Goal: Complete application form: Complete application form

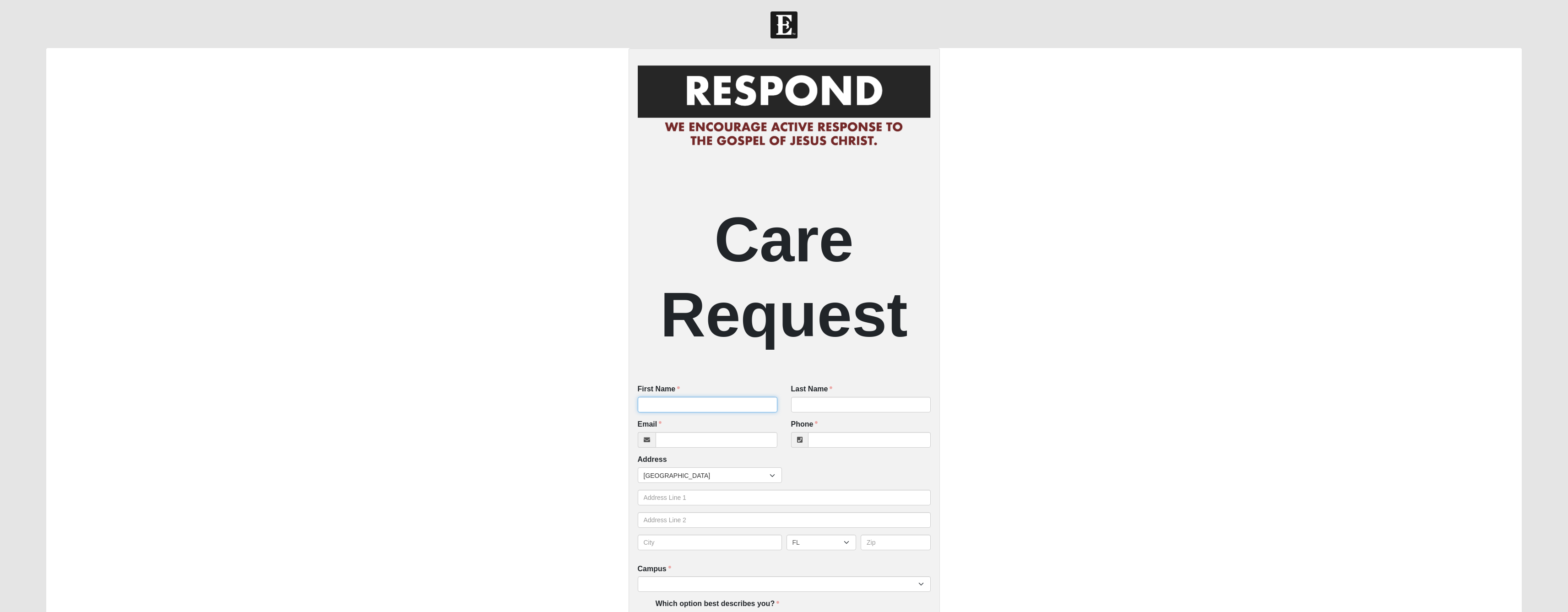
click at [679, 410] on input "First Name" at bounding box center [707, 404] width 139 height 15
type input "Trevic & [PERSON_NAME]"
click at [826, 413] on input "Last Name" at bounding box center [861, 404] width 139 height 15
type input "Mcafee"
click at [697, 448] on input "Email" at bounding box center [716, 440] width 122 height 15
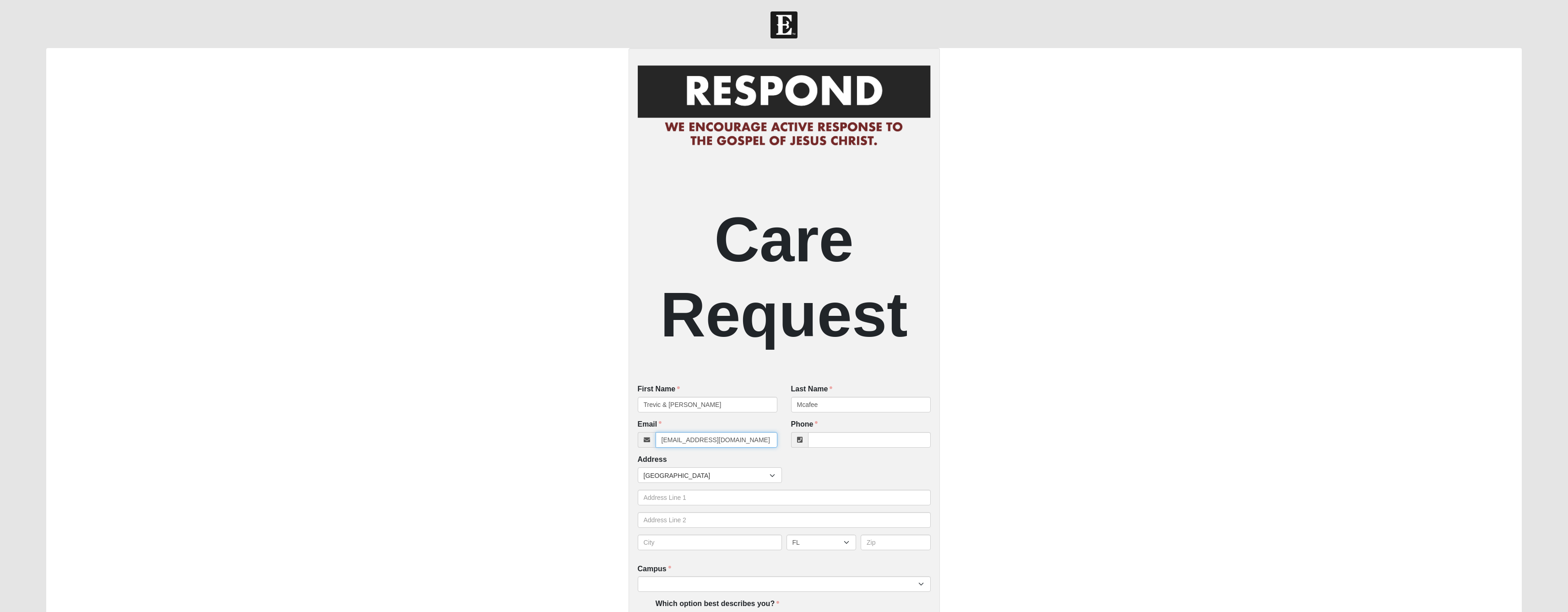
type input "trevic.mcafee@gmail.com"
click at [834, 448] on input "Phone" at bounding box center [869, 440] width 123 height 15
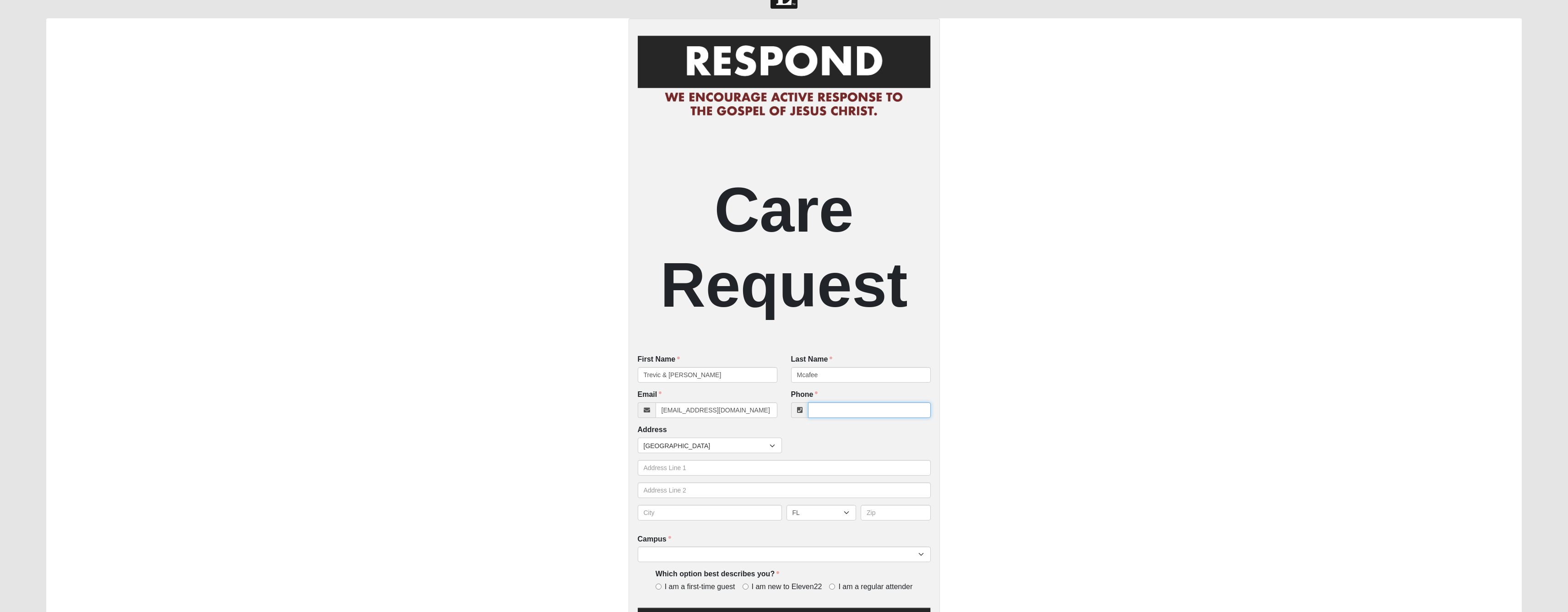
scroll to position [35, 0]
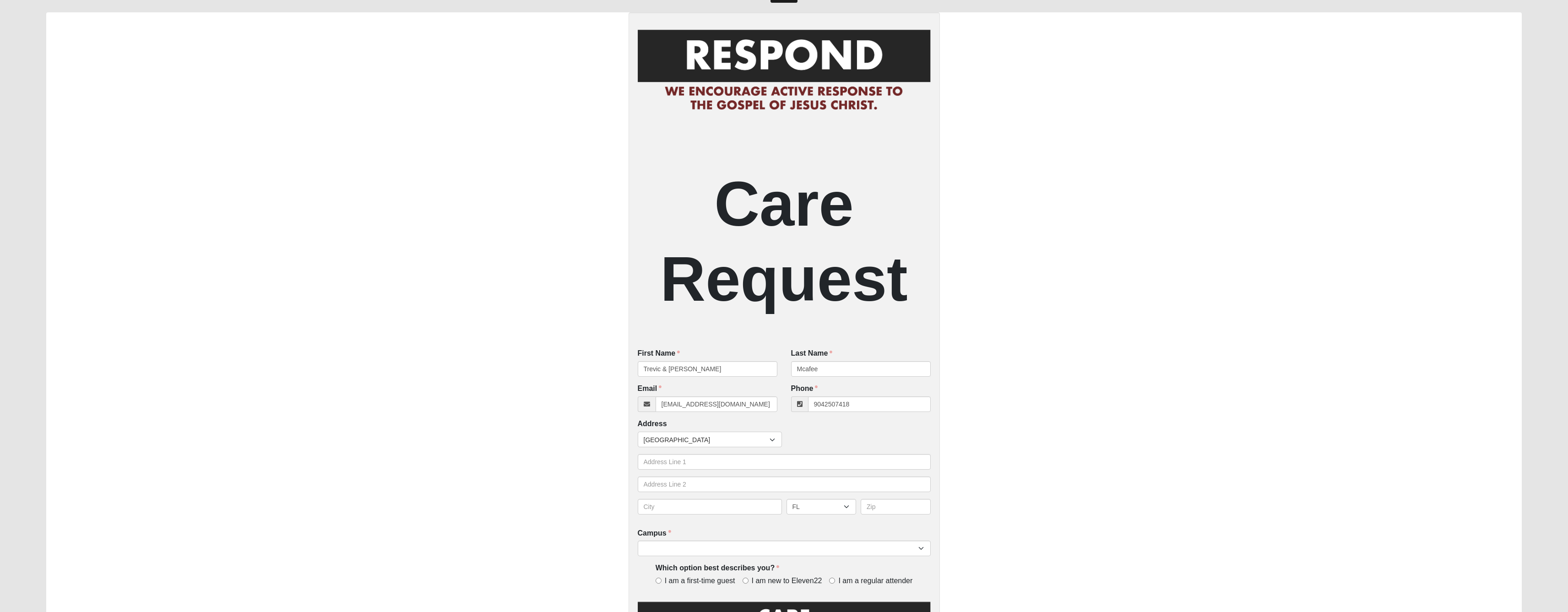
type input "(904) 250-7418"
click at [701, 481] on div "Countries United States ------------------------ Afghanistan Aland Islands Alba…" at bounding box center [784, 476] width 293 height 90
click at [698, 470] on input "text" at bounding box center [784, 462] width 293 height 15
click at [1027, 452] on div "Care Request First Name Trevic & Traci First Name is required. Last Name Mcafee…" at bounding box center [784, 383] width 1476 height 743
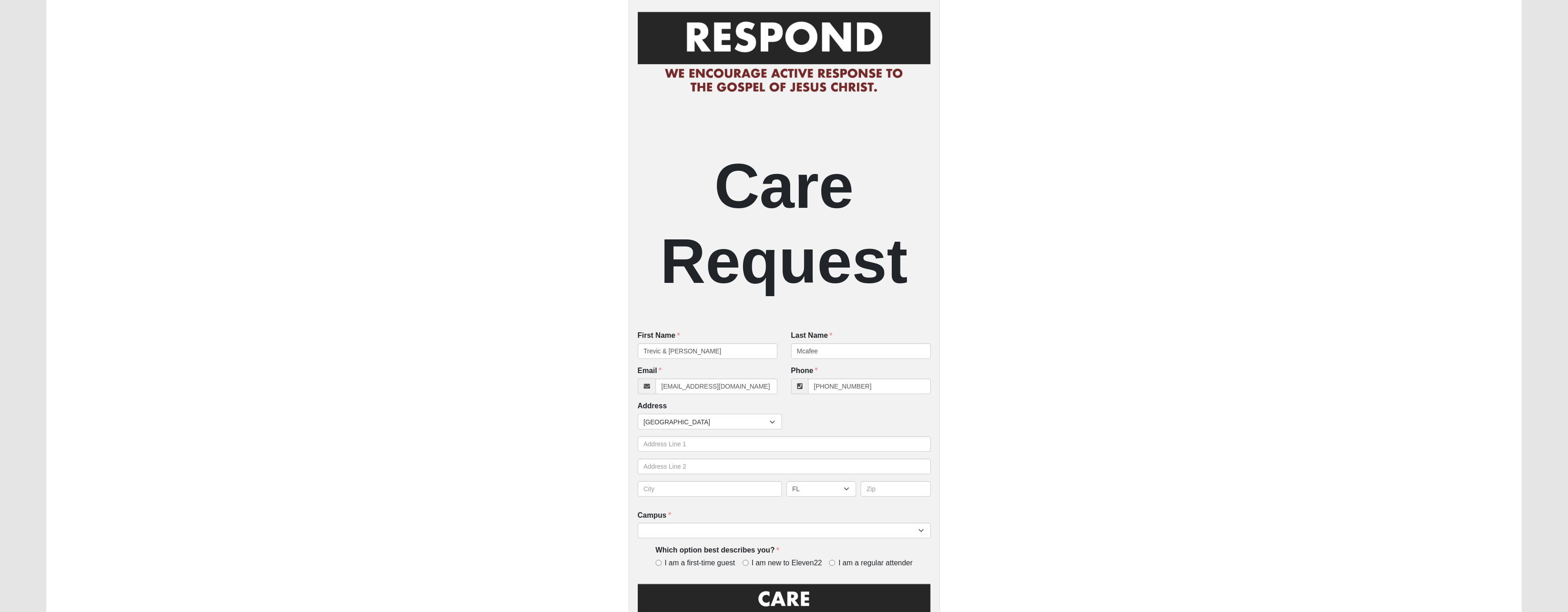
scroll to position [60, 0]
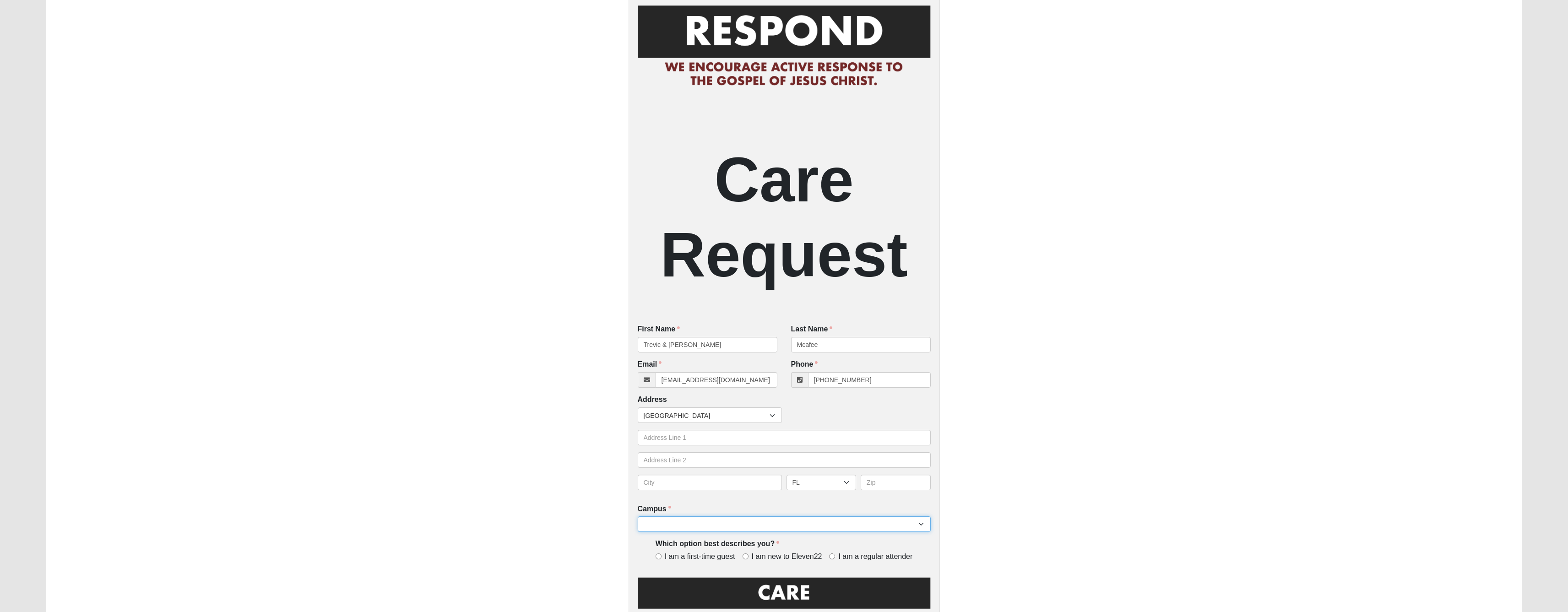
select select "17"
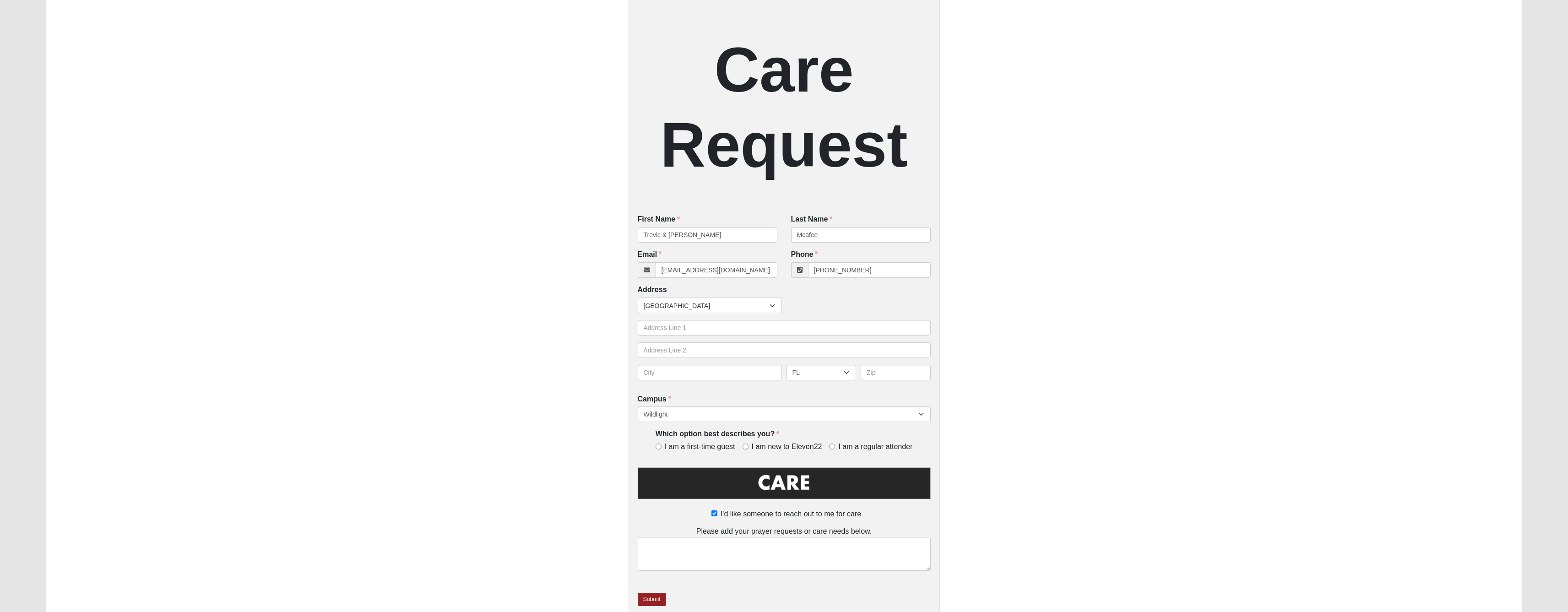
scroll to position [182, 0]
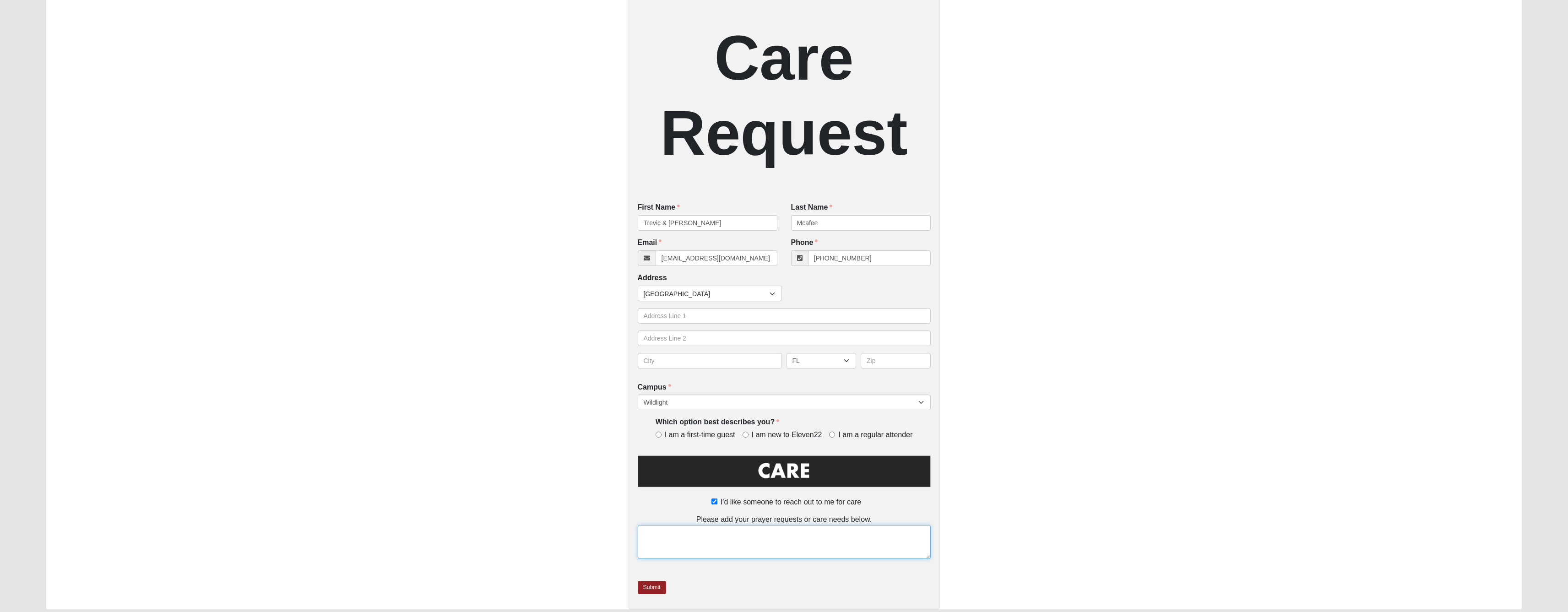
click at [682, 559] on textarea at bounding box center [784, 542] width 293 height 34
type textarea "*"
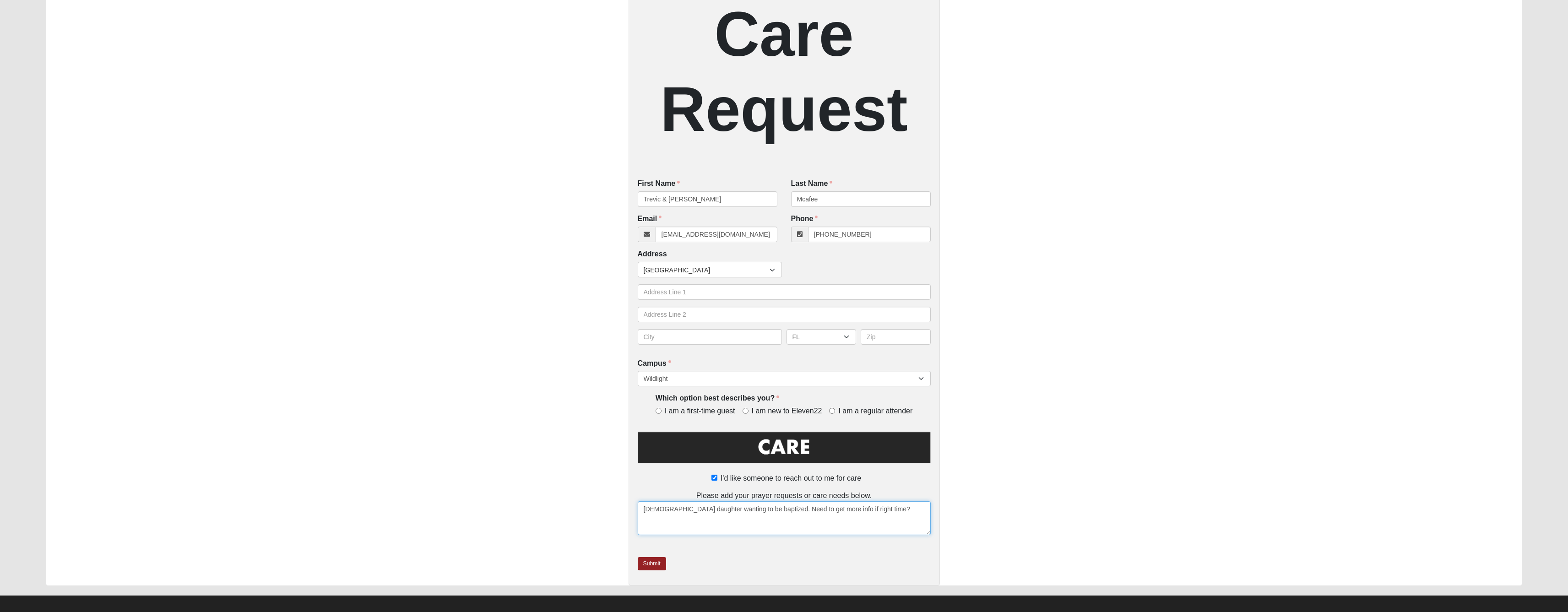
scroll to position [212, 0]
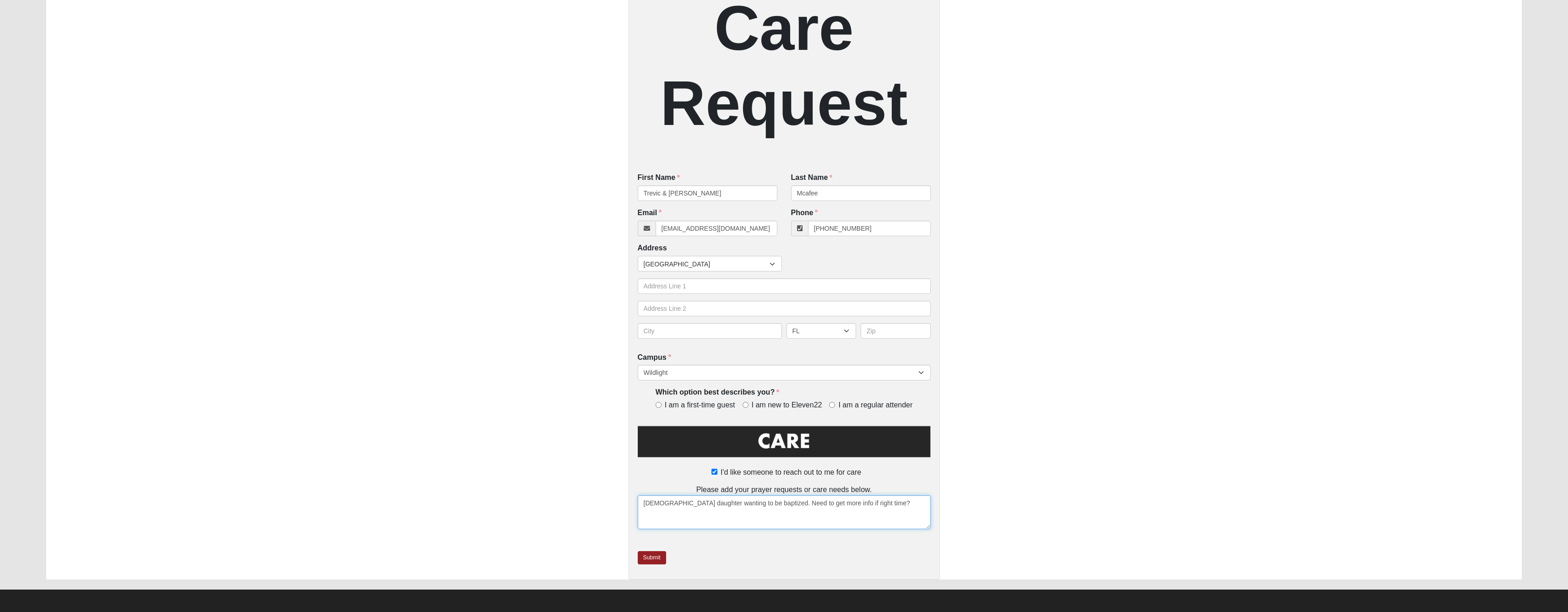
type textarea "8 yo daughter wanting to be baptized. Need to get more info if right time?"
click at [709, 478] on label "I'd like someone to reach out to me for care" at bounding box center [784, 473] width 154 height 11
click at [712, 475] on input "I'd like someone to reach out to me for care" at bounding box center [715, 472] width 6 height 6
checkbox input "false"
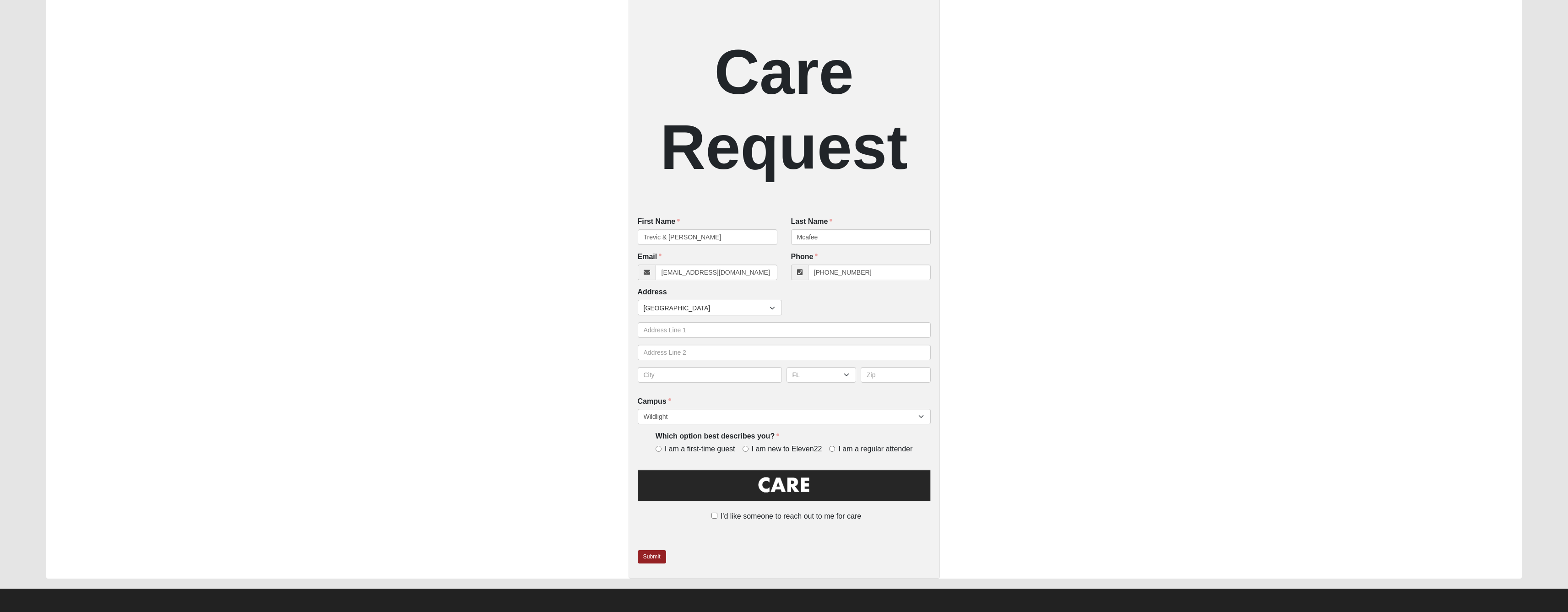
scroll to position [188, 0]
click at [712, 518] on input "I'd like someone to reach out to me for care" at bounding box center [715, 516] width 6 height 6
checkbox input "true"
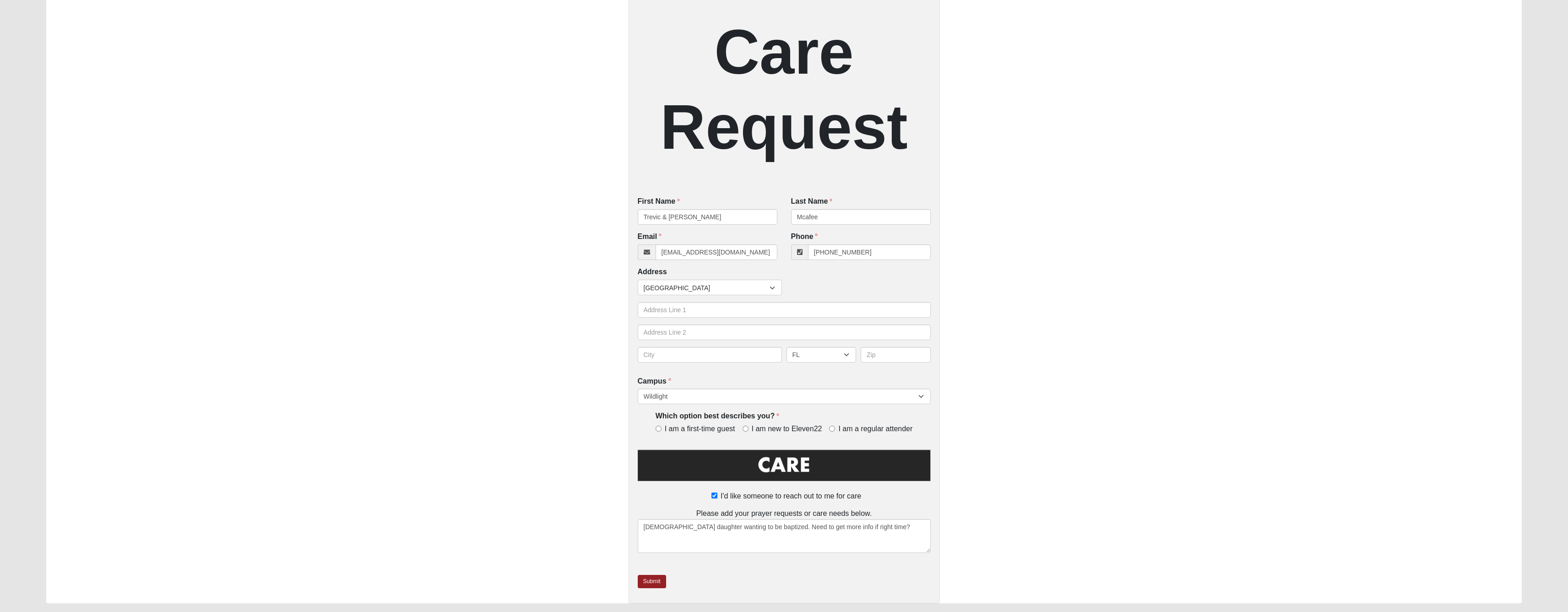
scroll to position [215, 0]
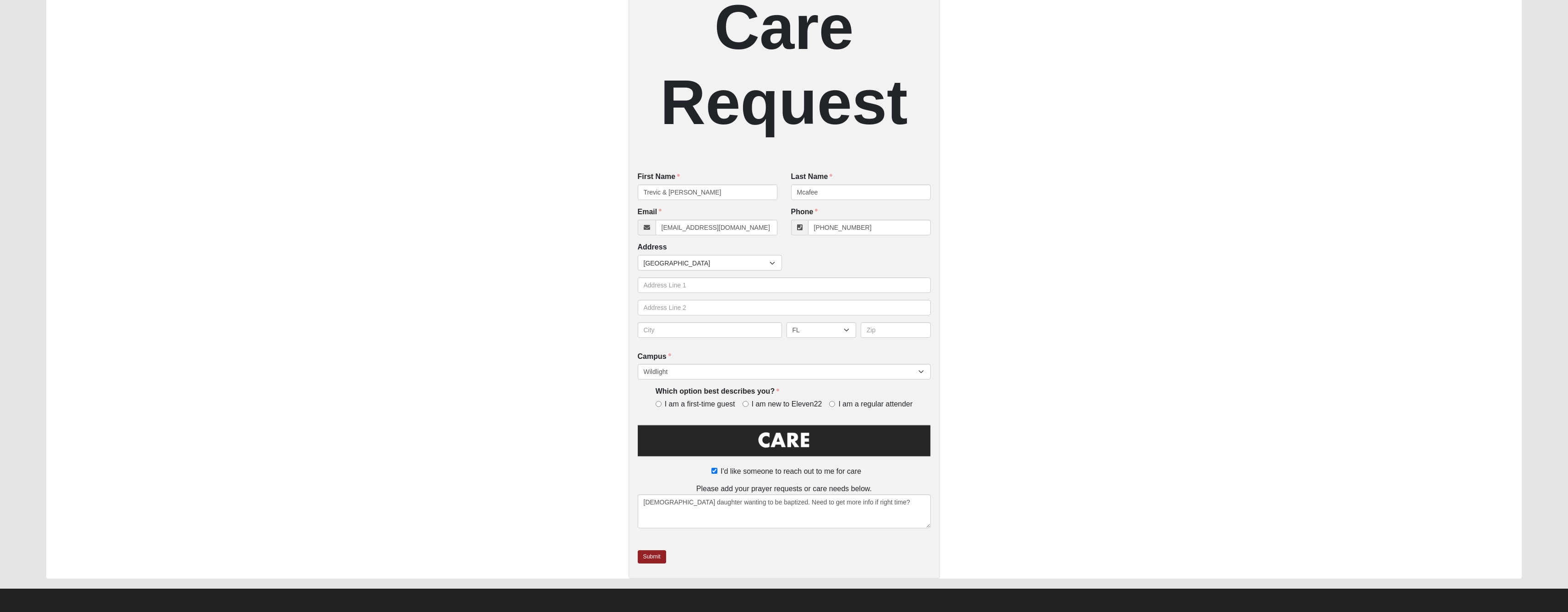
click at [709, 477] on label "I'd like someone to reach out to me for care" at bounding box center [784, 471] width 154 height 11
click at [712, 474] on input "I'd like someone to reach out to me for care" at bounding box center [715, 471] width 6 height 6
checkbox input "false"
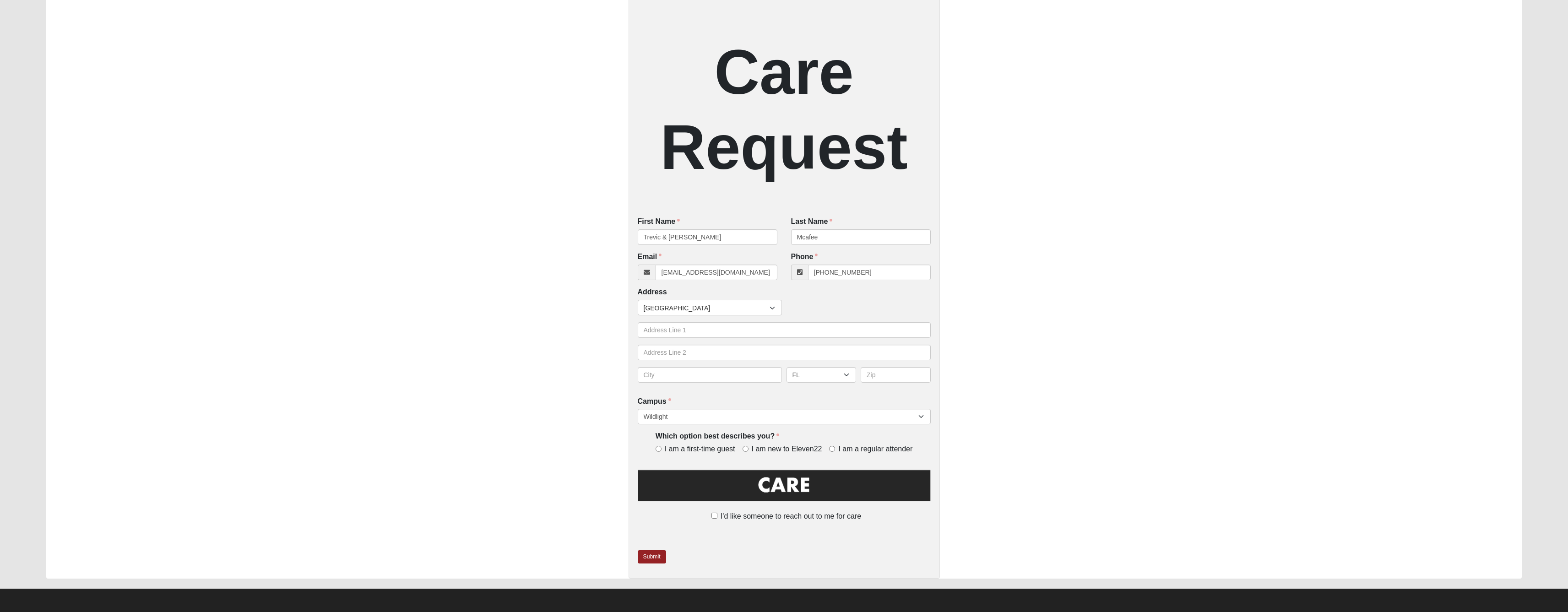
scroll to position [199, 0]
drag, startPoint x: 712, startPoint y: 208, endPoint x: 626, endPoint y: 212, distance: 86.1
click at [626, 212] on div "Care Request First Name Trevic & Traci First Name is required. Last Name Mcafee…" at bounding box center [784, 230] width 1476 height 698
click at [712, 513] on input "I'd like someone to reach out to me for care" at bounding box center [715, 516] width 6 height 6
checkbox input "true"
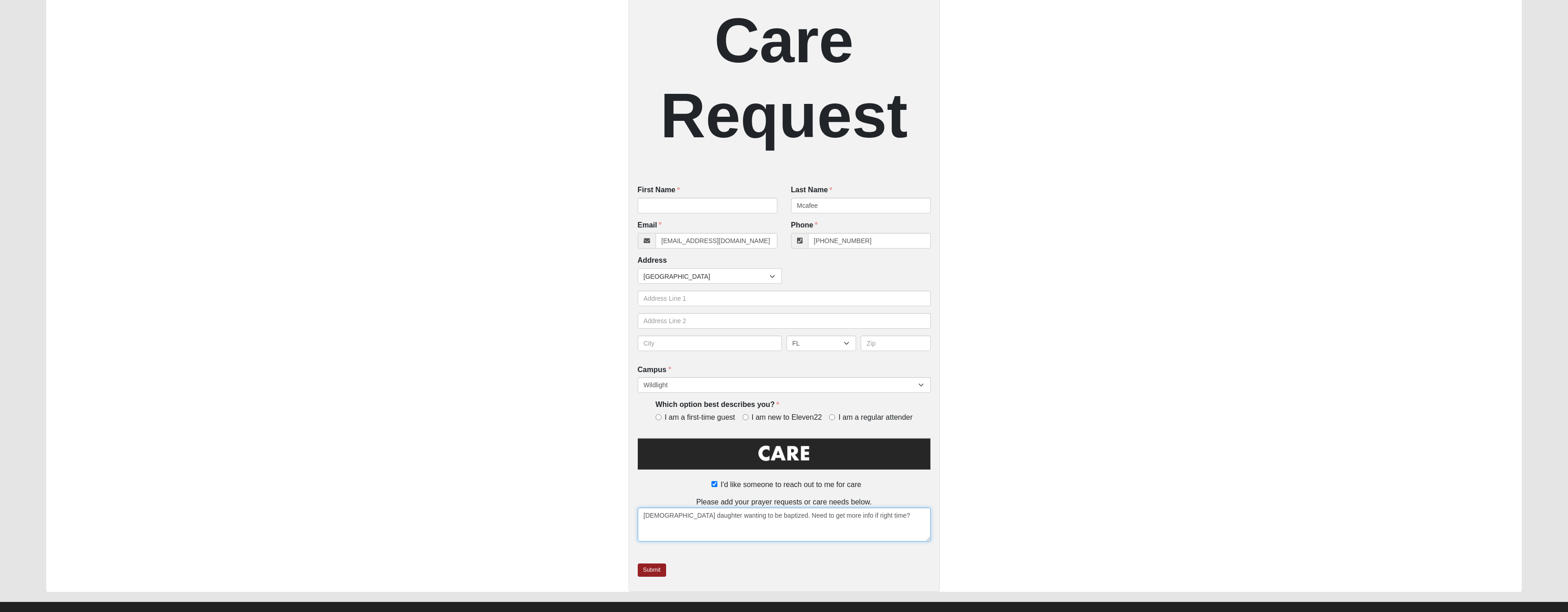
drag, startPoint x: 910, startPoint y: 546, endPoint x: 624, endPoint y: 536, distance: 286.2
click at [624, 536] on div "Care Request First Name First Name is required. Last Name Mcafee Last Name is r…" at bounding box center [784, 220] width 1476 height 743
drag, startPoint x: 759, startPoint y: 252, endPoint x: 652, endPoint y: 253, distance: 107.0
click at [652, 249] on div "trevic.mcafee@gmail.com" at bounding box center [707, 240] width 139 height 15
drag, startPoint x: 882, startPoint y: 249, endPoint x: 808, endPoint y: 245, distance: 74.1
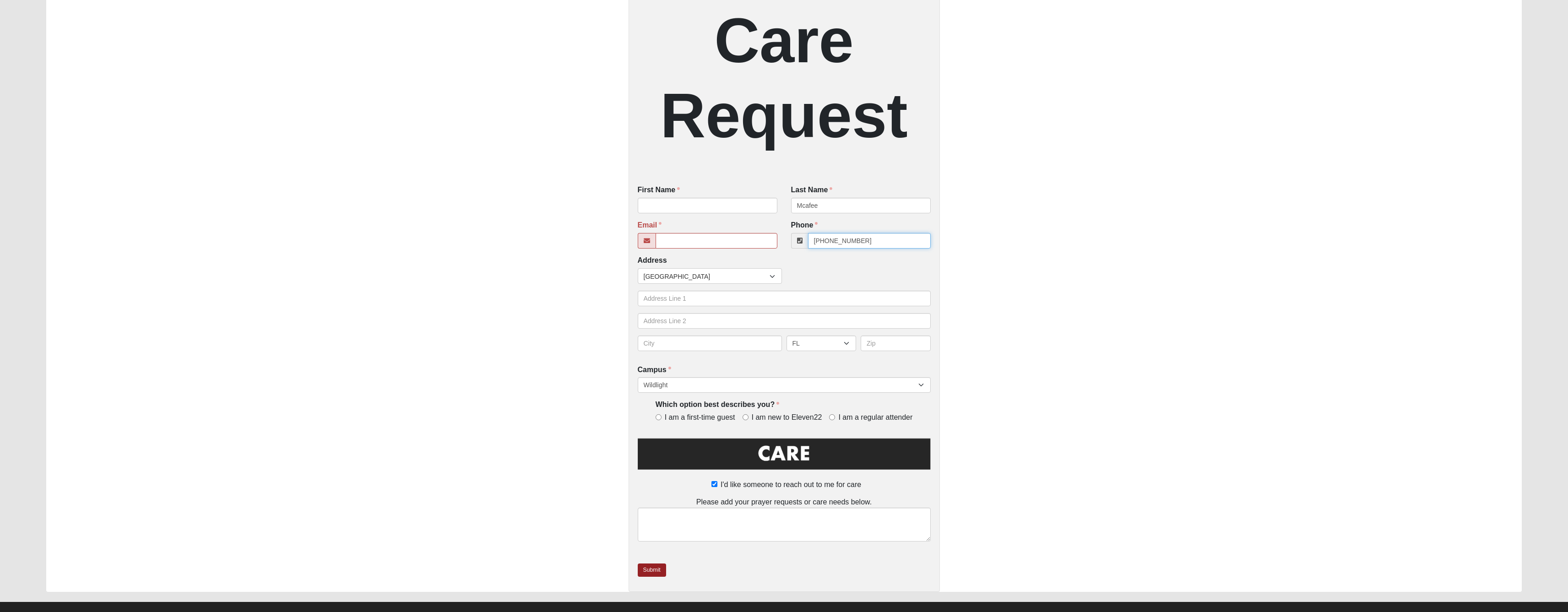
click at [808, 245] on div "(904) 250-7418" at bounding box center [861, 240] width 139 height 15
select select "14"
select select "5"
select select "14"
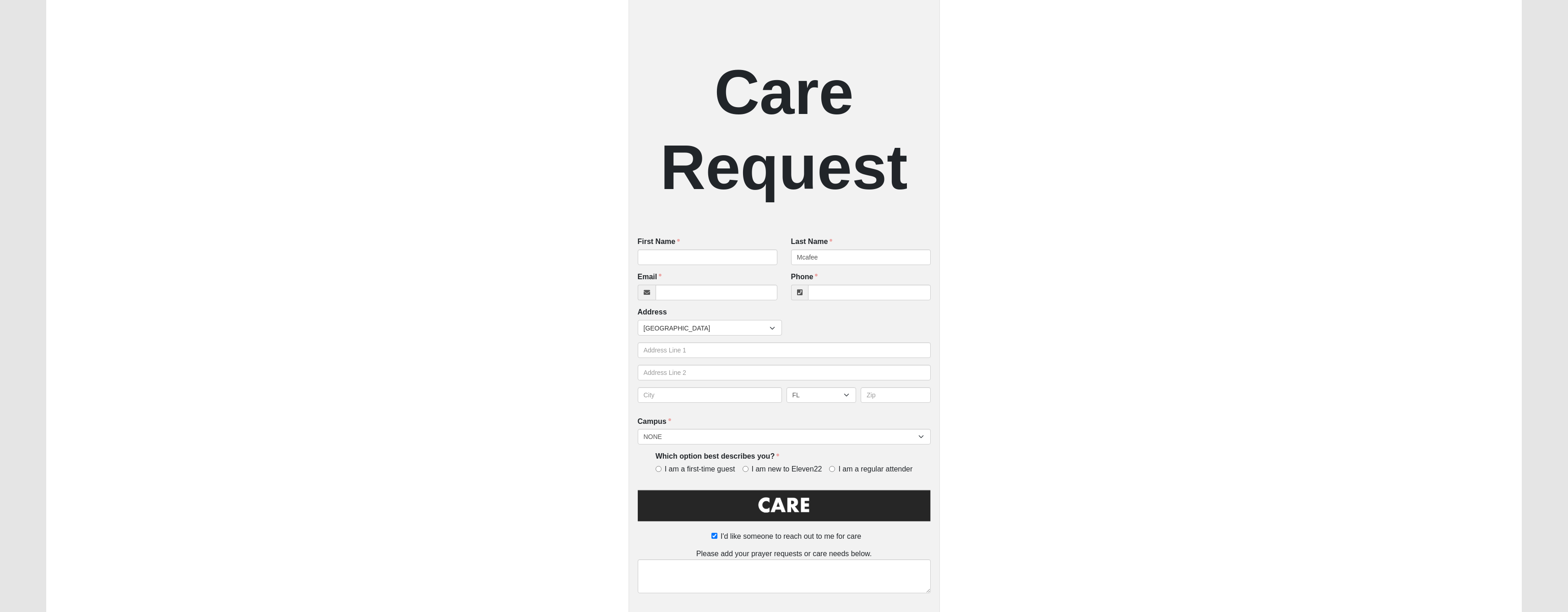
scroll to position [1, 0]
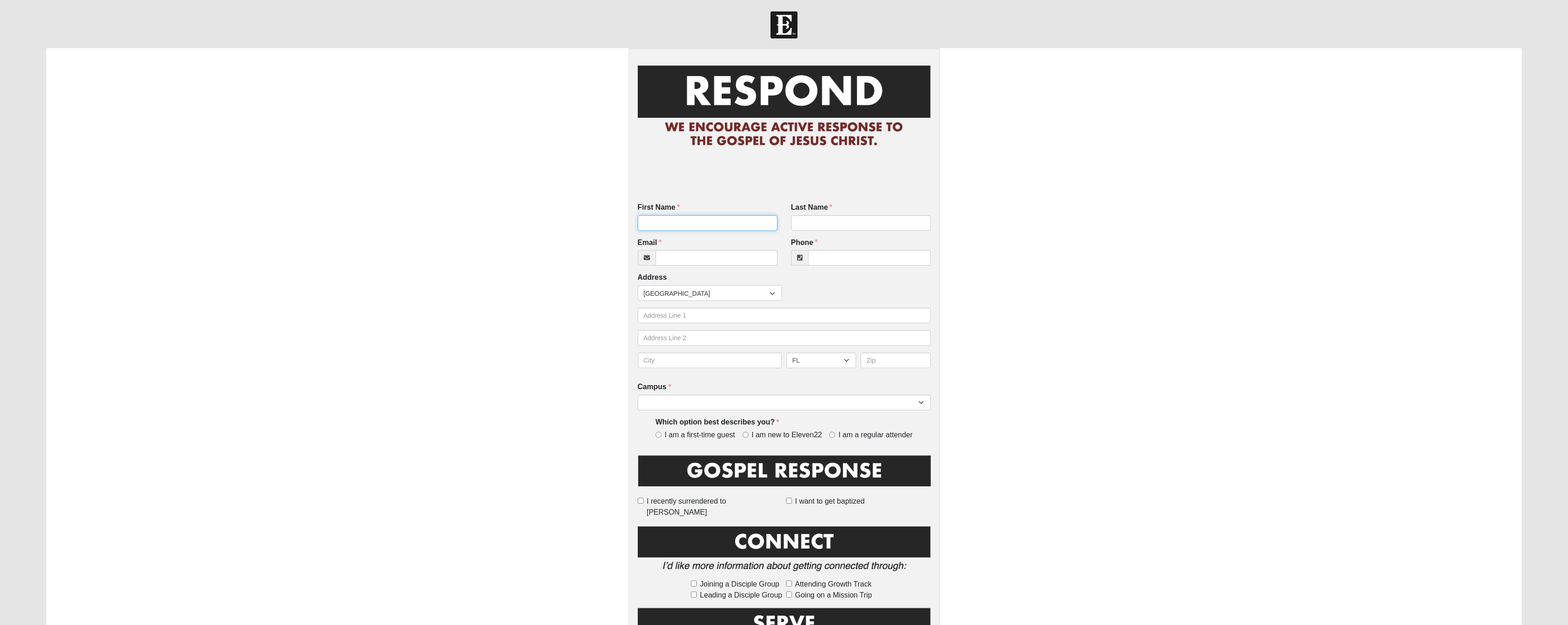
click at [679, 229] on input "First Name" at bounding box center [707, 223] width 139 height 15
type input "t"
type input "Trevic & Traci"
click at [870, 229] on input "Last Name" at bounding box center [861, 223] width 139 height 15
type input "Mcafee"
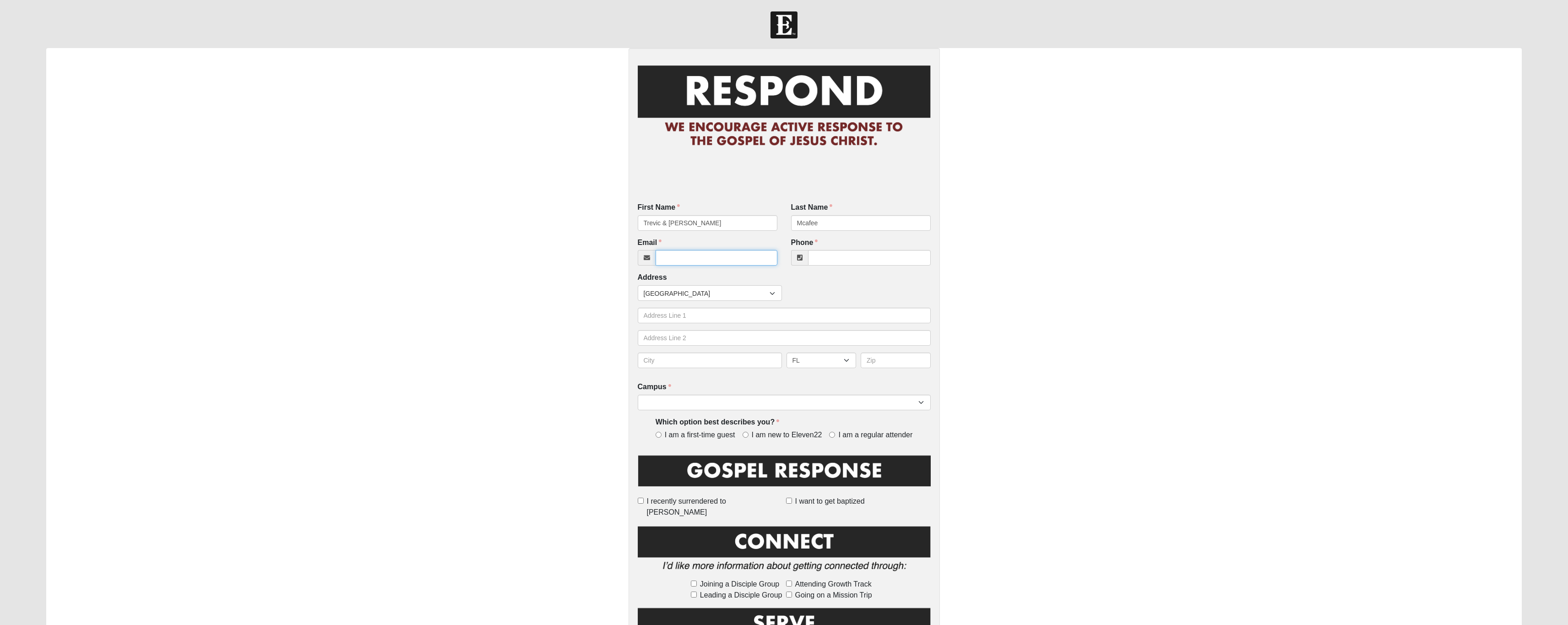
click at [706, 265] on input "Email" at bounding box center [716, 257] width 122 height 15
type input "trevic.mcafee@gmail.com"
click at [825, 265] on input "Phone" at bounding box center [869, 257] width 123 height 15
type input "(904) 250-7418"
select select "17"
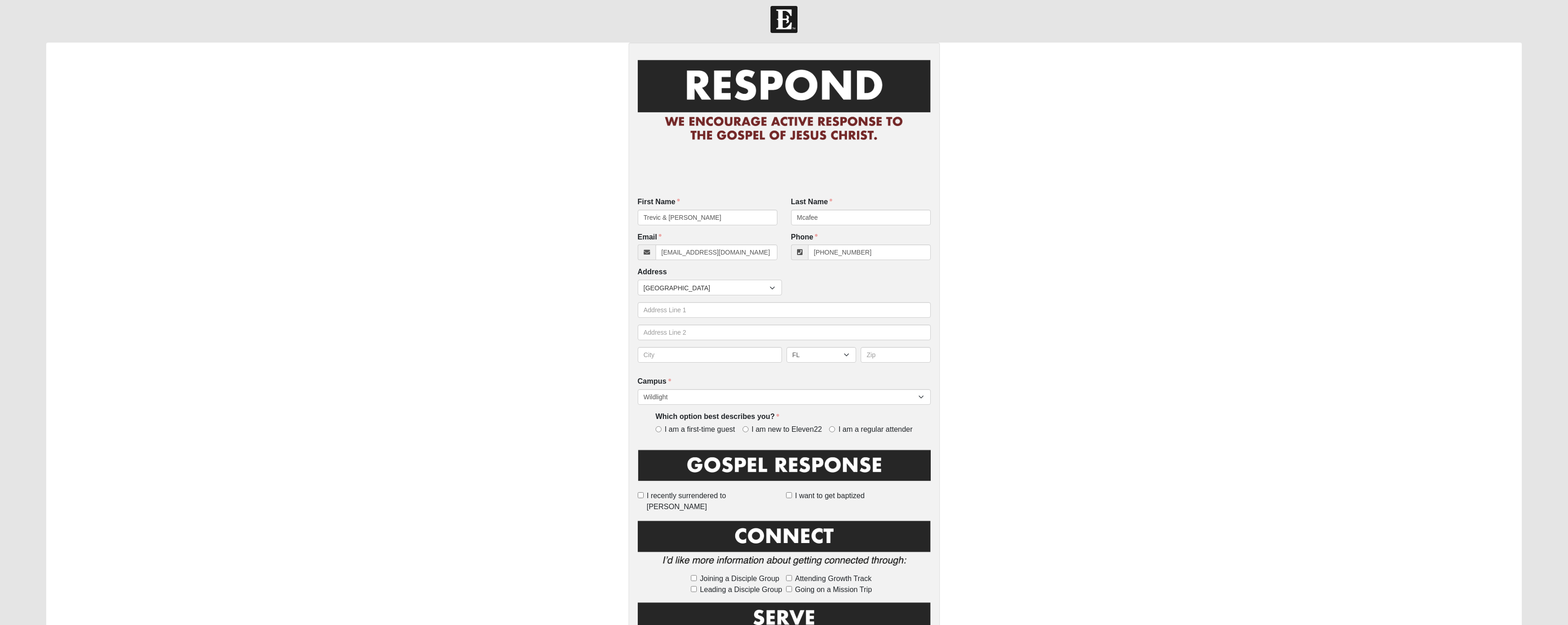
scroll to position [106, 0]
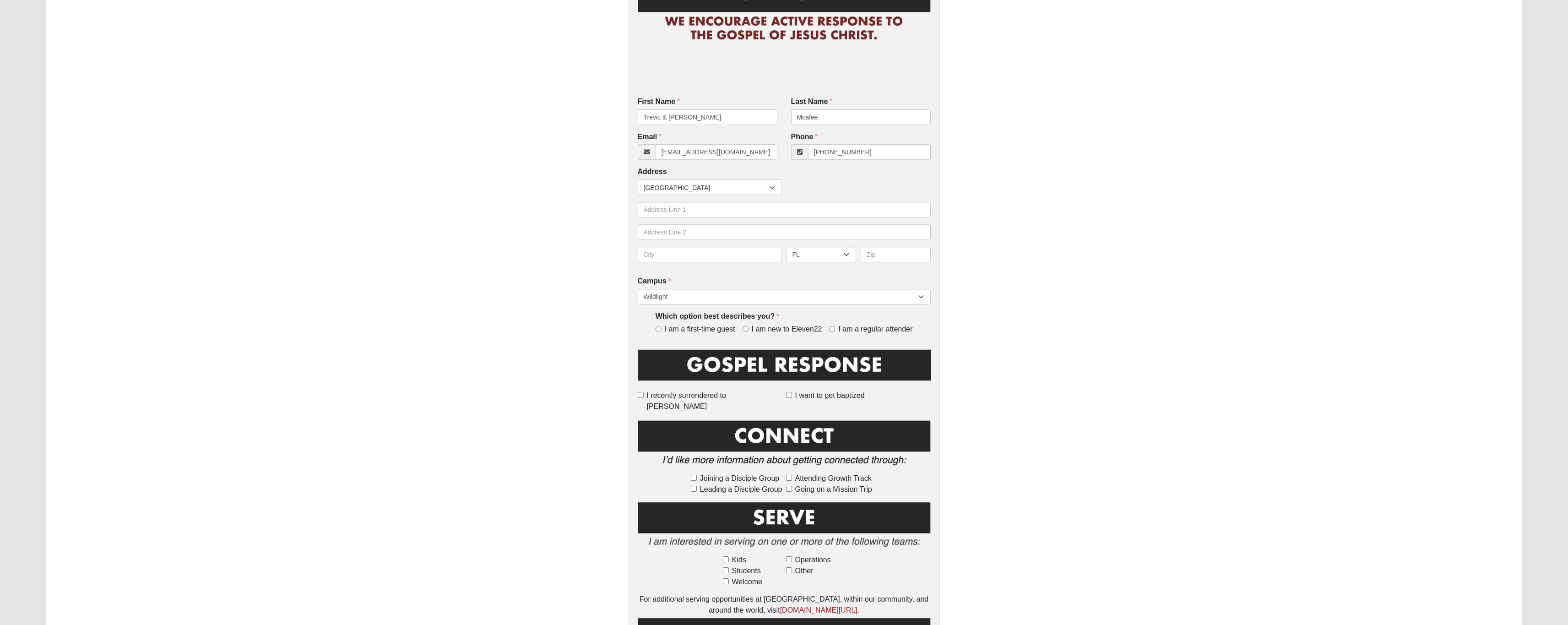
click at [840, 335] on label "I am a regular attender" at bounding box center [870, 329] width 83 height 10
click at [835, 332] on input "I am a regular attender" at bounding box center [832, 329] width 6 height 6
radio input "true"
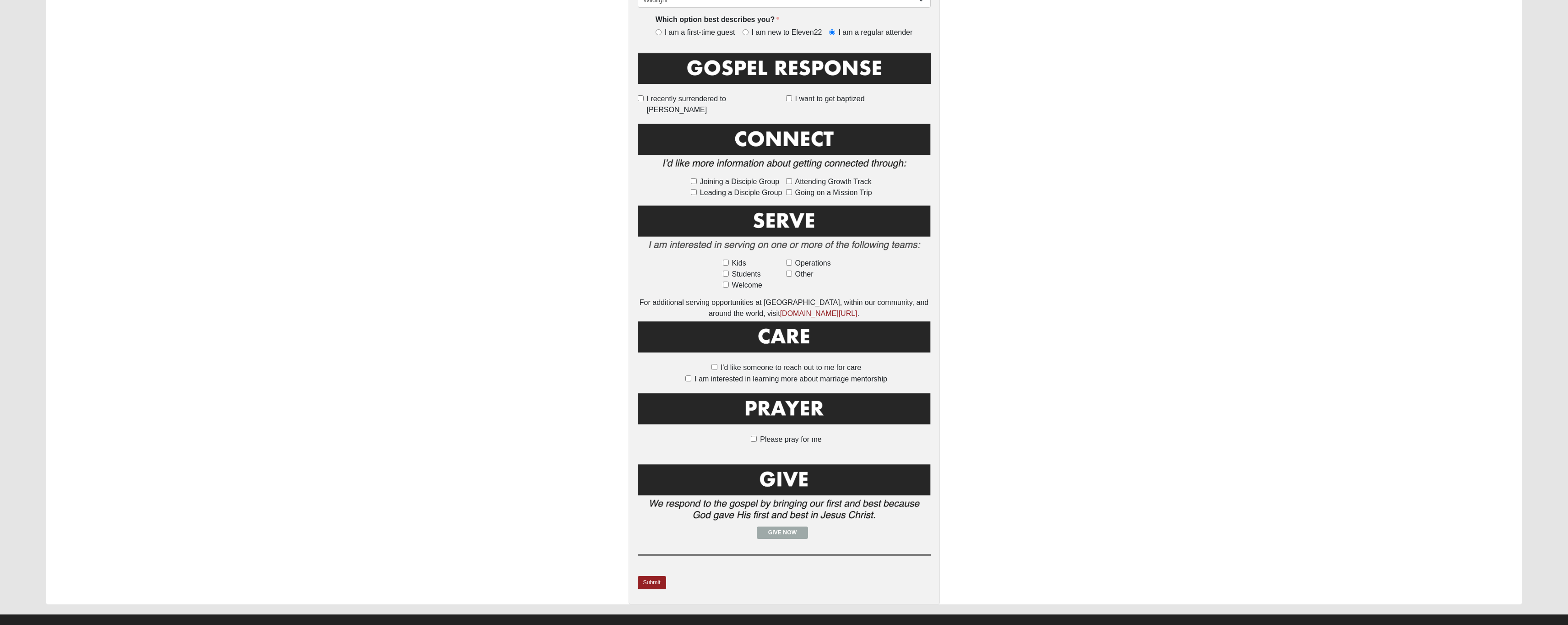
scroll to position [446, 0]
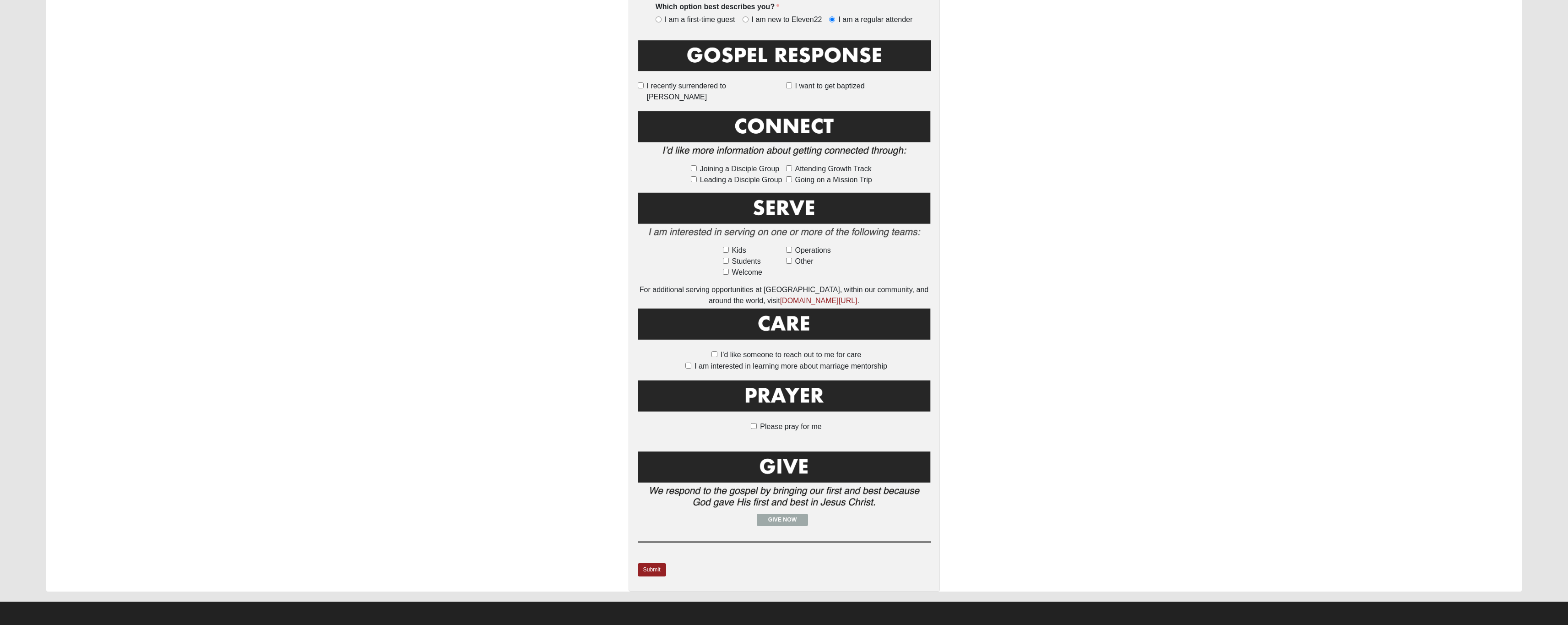
click at [751, 428] on input "Please pray for me" at bounding box center [754, 426] width 6 height 6
checkbox input "true"
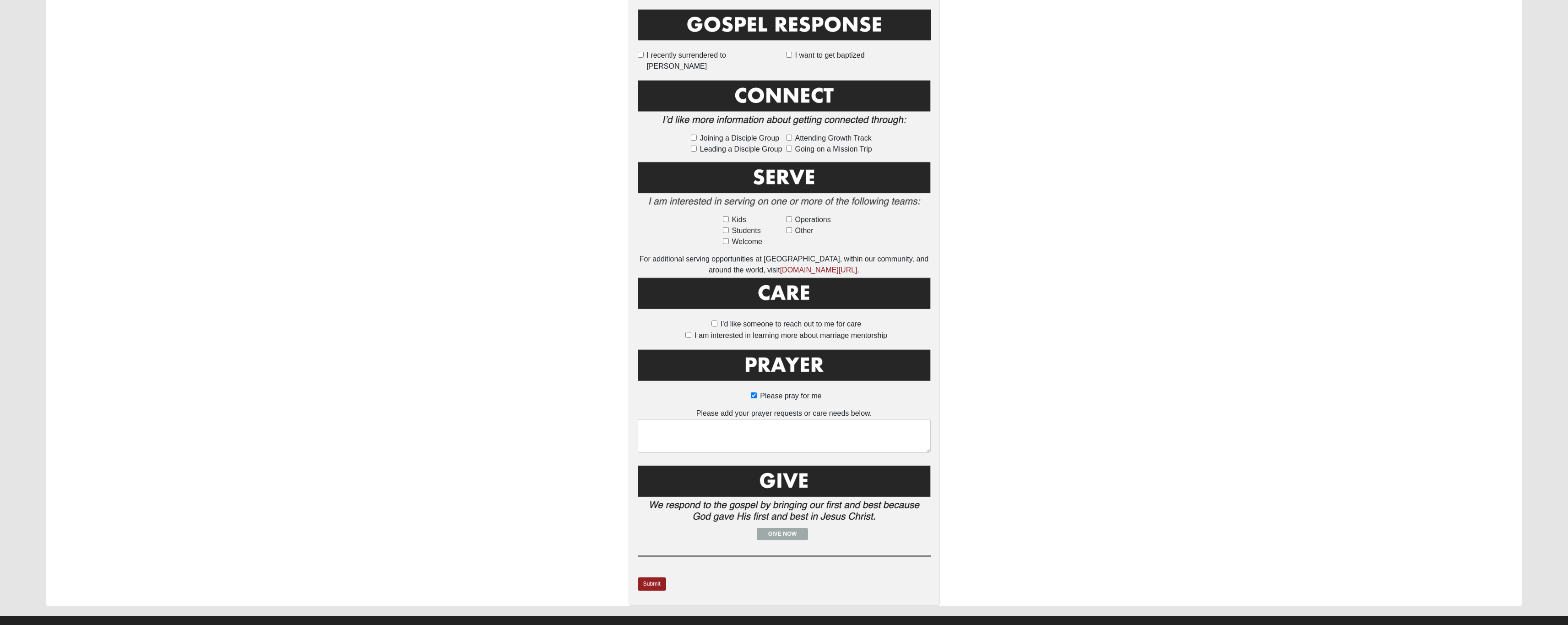
scroll to position [409, 0]
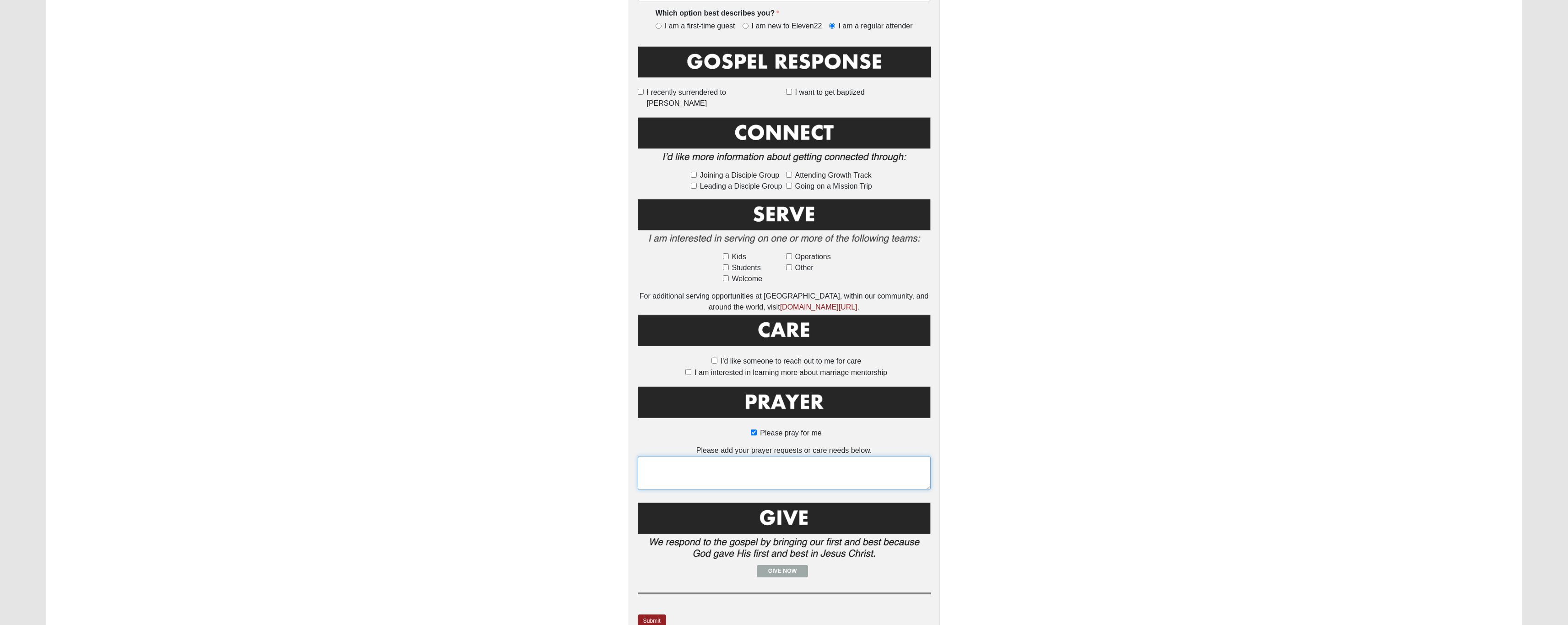
click at [682, 490] on textarea at bounding box center [784, 473] width 293 height 34
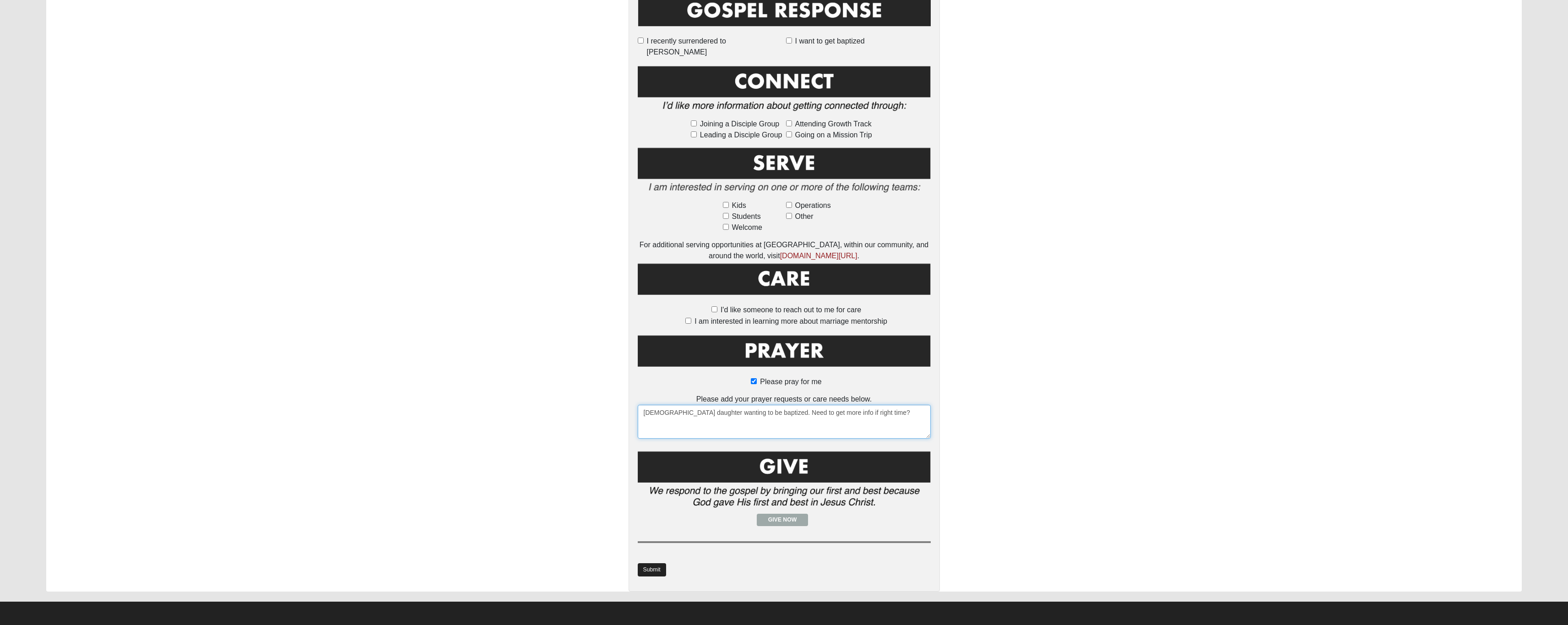
type textarea "8 yo daughter wanting to be baptized. Need to get more info if right time?"
click at [663, 577] on link "Submit" at bounding box center [652, 570] width 28 height 13
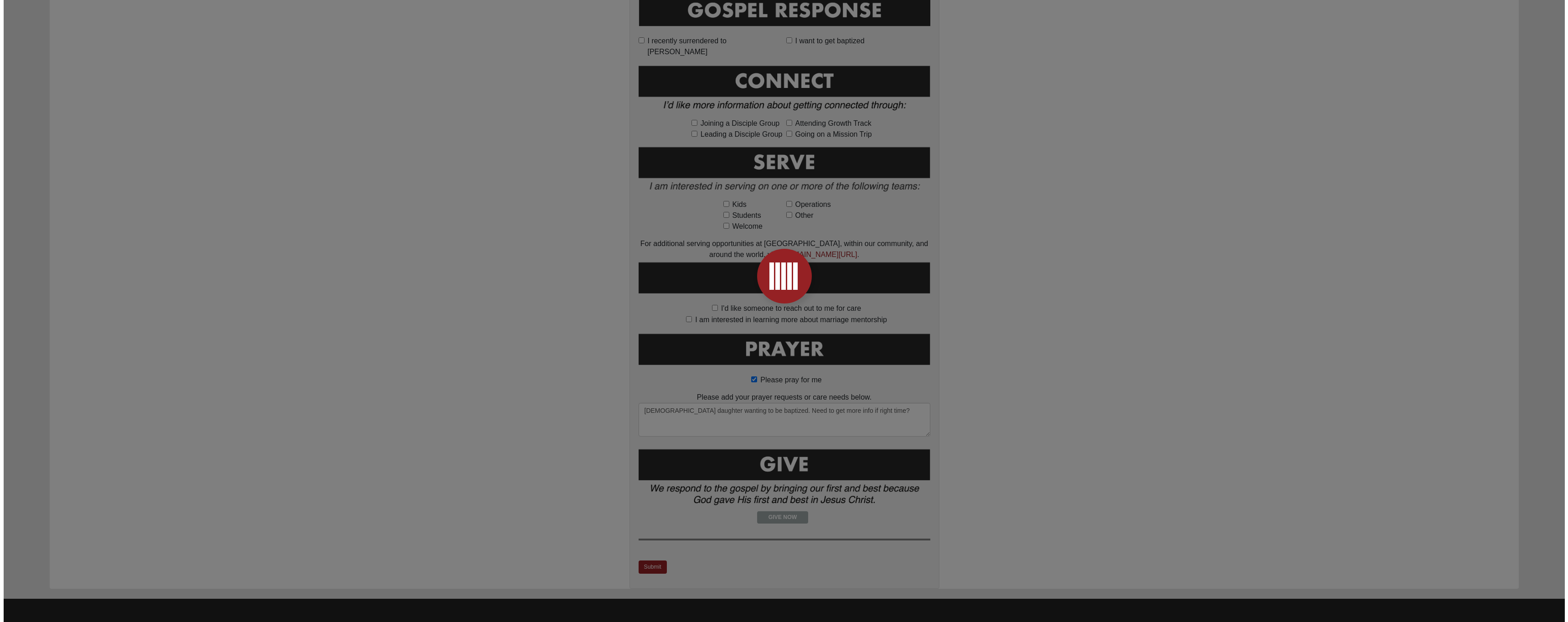
scroll to position [0, 0]
